Goal: Navigation & Orientation: Find specific page/section

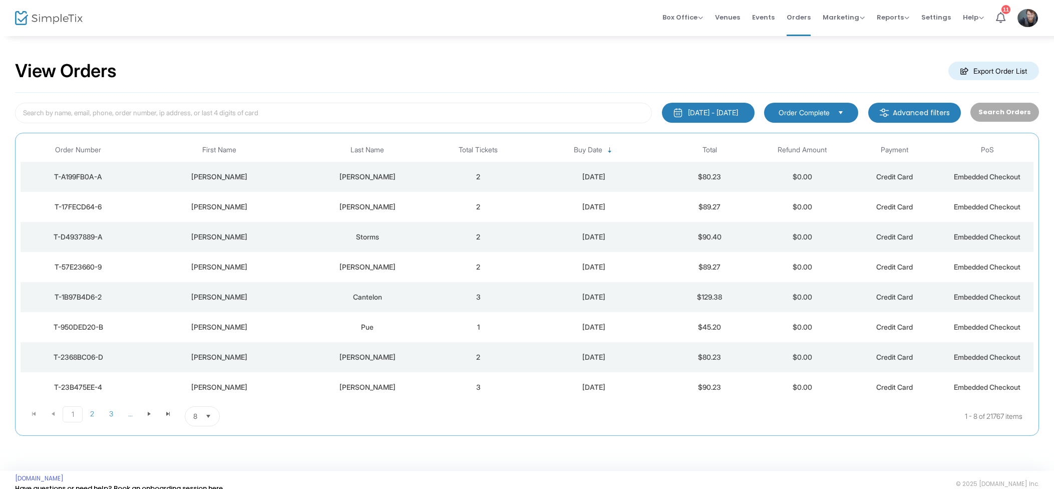
click at [770, 19] on span "Events" at bounding box center [763, 18] width 23 height 26
